Goal: Information Seeking & Learning: Learn about a topic

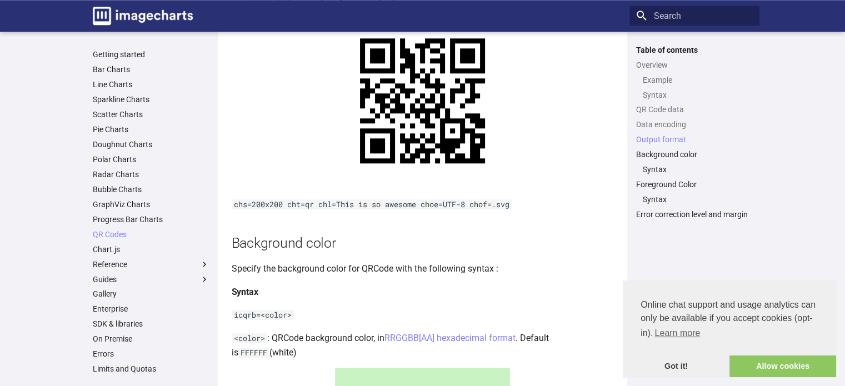
scroll to position [1176, 0]
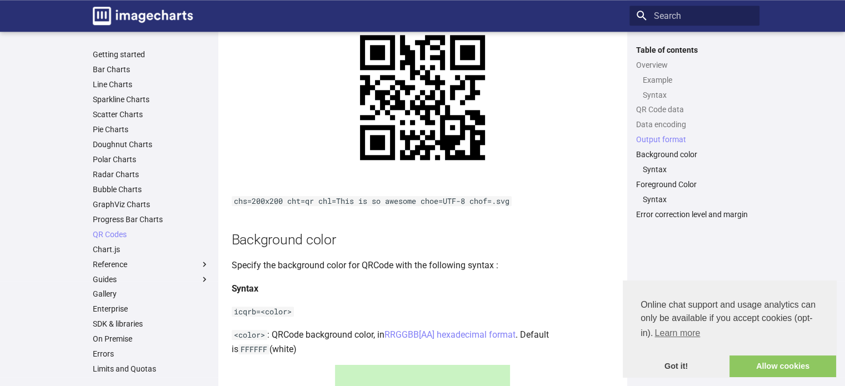
click at [475, 206] on code "chs=200x200 cht=qr chl=This is so awesome choe=UTF-8 chof=.svg" at bounding box center [372, 201] width 280 height 10
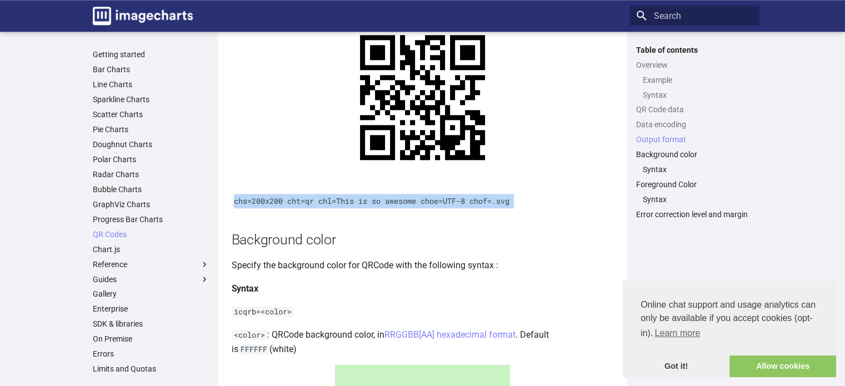
click at [475, 206] on code "chs=200x200 cht=qr chl=This is so awesome choe=UTF-8 chof=.svg" at bounding box center [372, 201] width 280 height 10
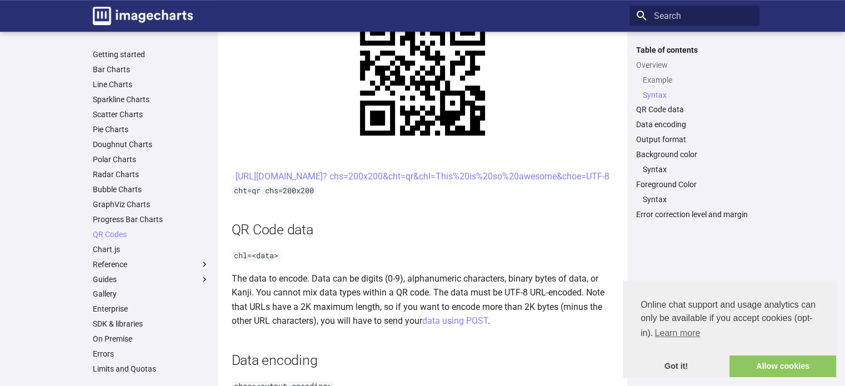
scroll to position [582, 0]
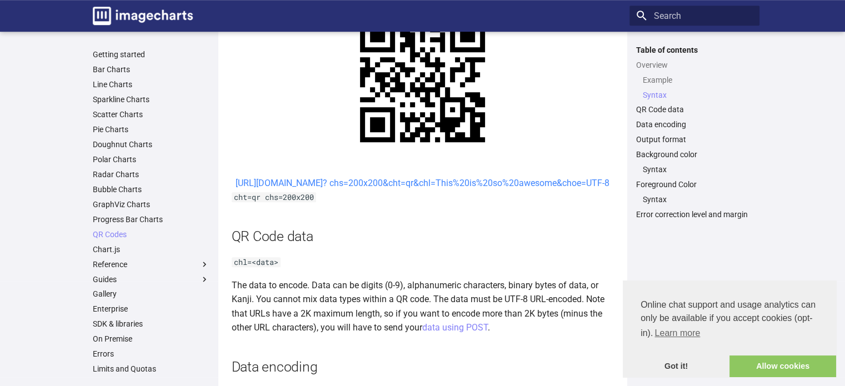
click at [423, 188] on link "https://image-charts.com/chart? chs=200x200&cht=qr&chl=This%20is%20so%20awesome…" at bounding box center [423, 183] width 374 height 11
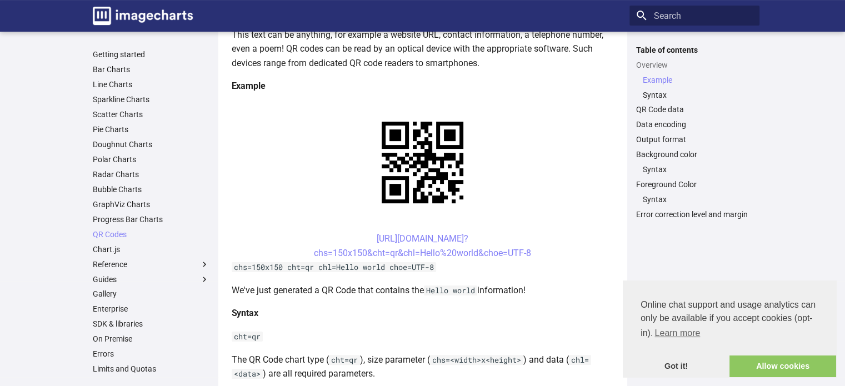
scroll to position [238, 0]
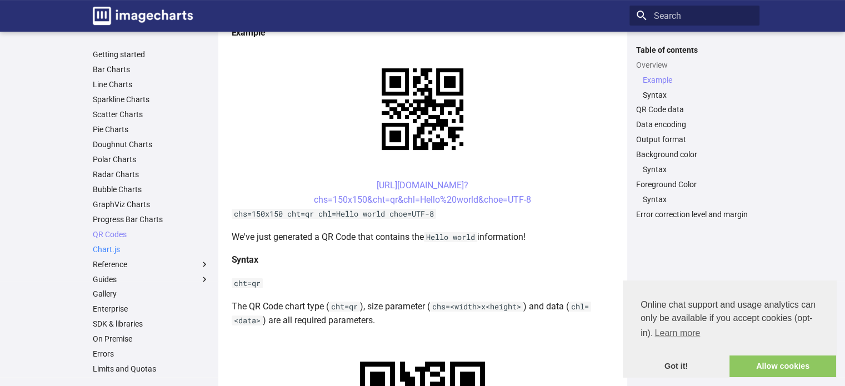
click at [108, 249] on link "Chart.js" at bounding box center [151, 249] width 117 height 10
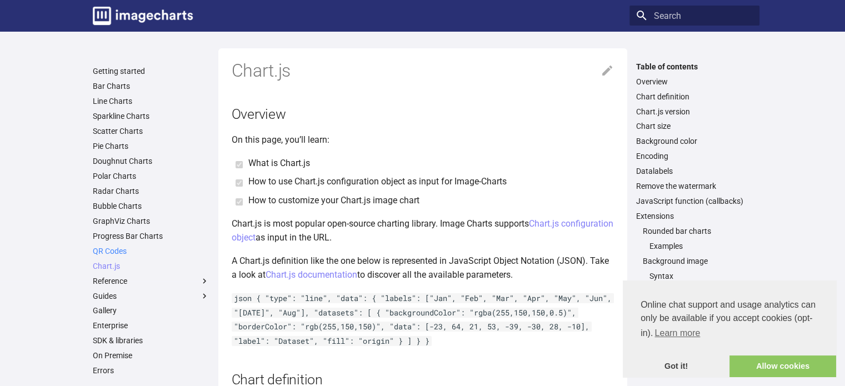
click at [110, 252] on link "QR Codes" at bounding box center [151, 251] width 117 height 10
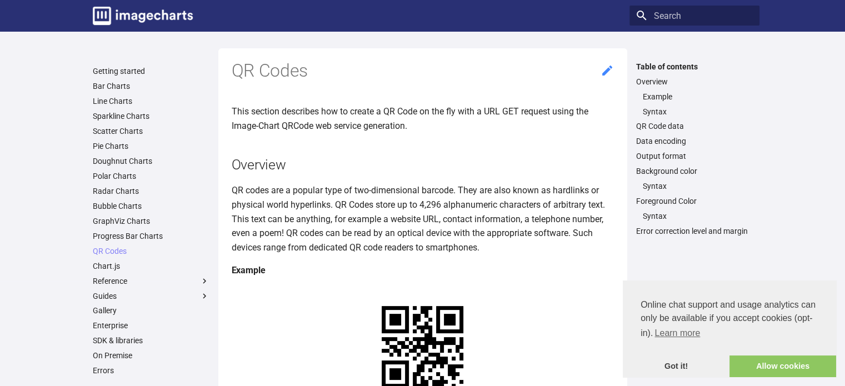
click at [611, 71] on icon at bounding box center [607, 70] width 13 height 13
